Goal: Connect with others: Connect with others

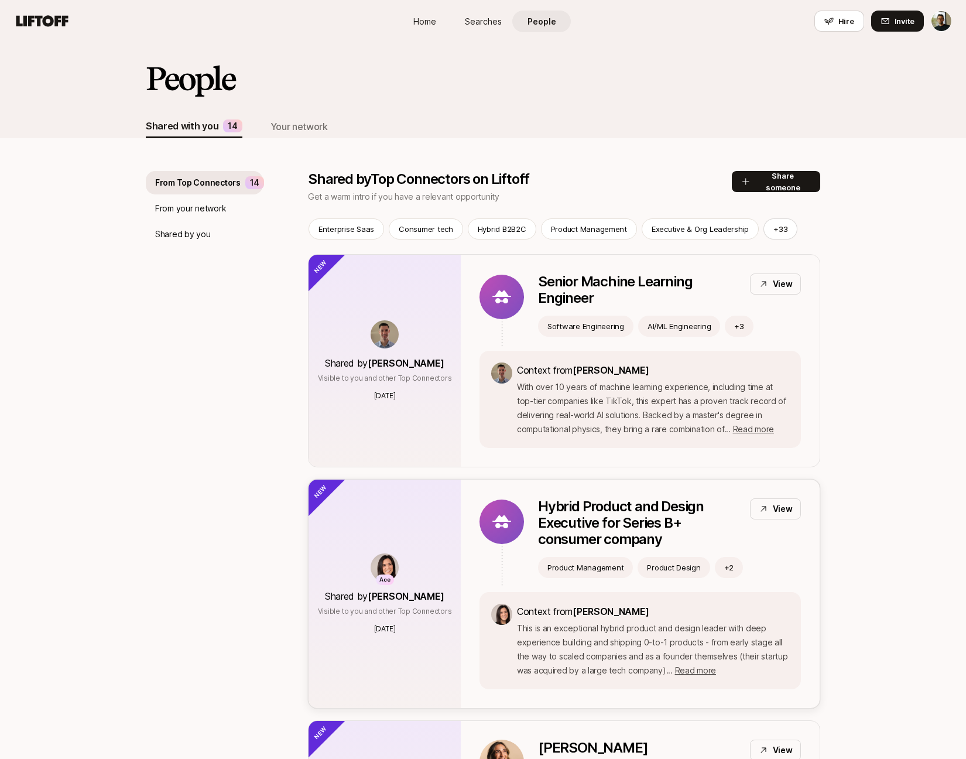
click at [762, 505] on icon at bounding box center [763, 508] width 9 height 9
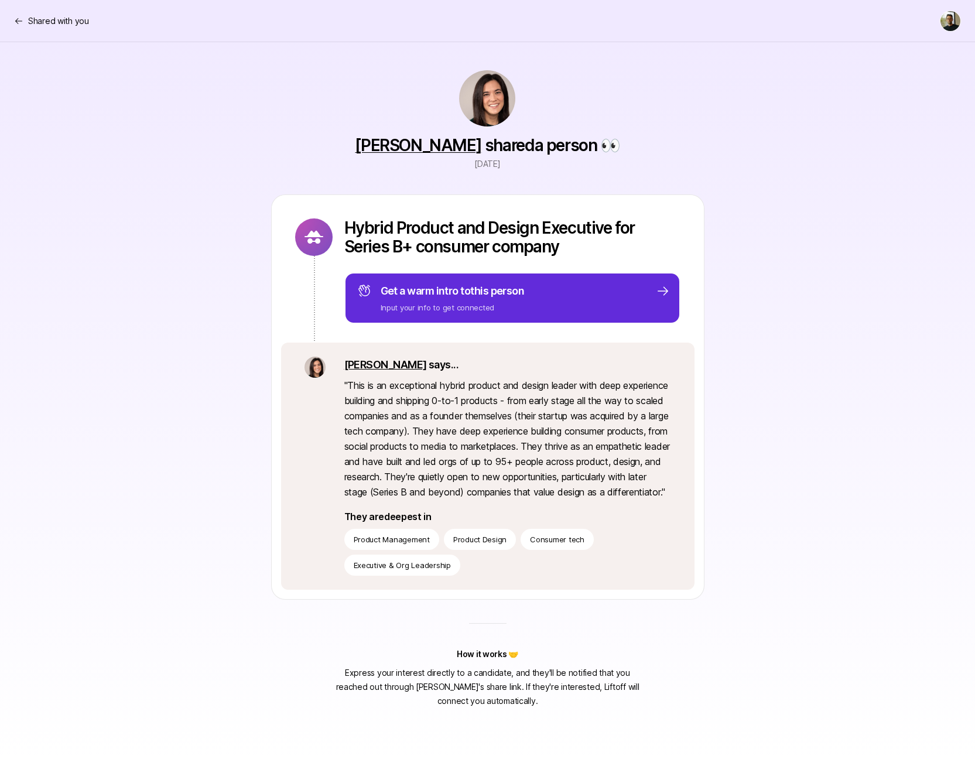
click at [783, 253] on div "Hybrid Product and Design Executive for Series B+ consumer company Get a warm i…" at bounding box center [487, 396] width 675 height 405
